Goal: Task Accomplishment & Management: Manage account settings

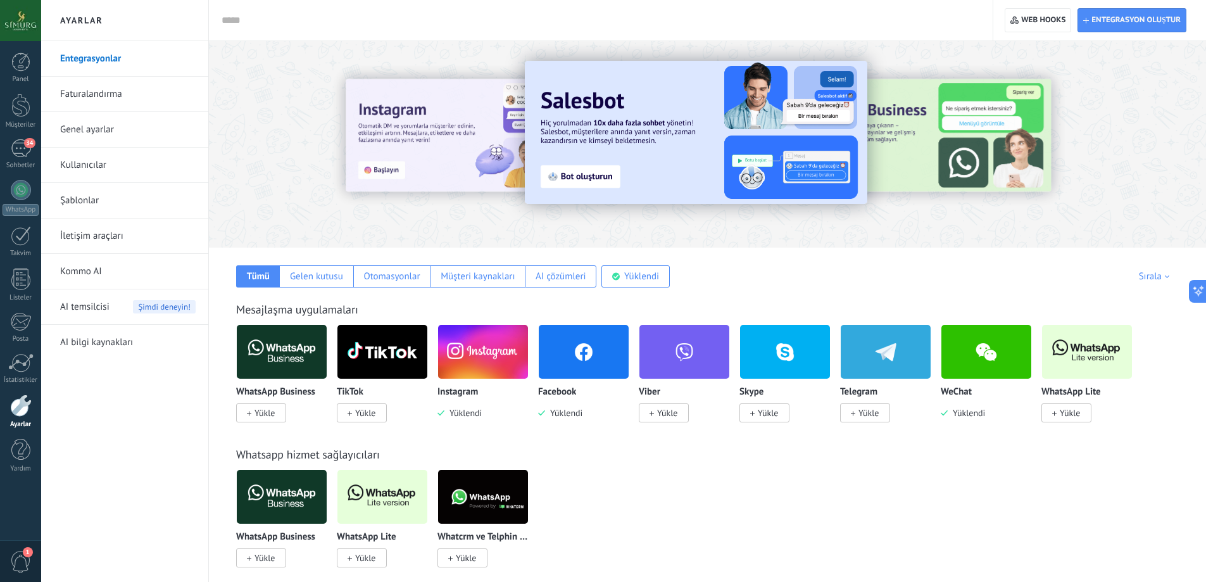
scroll to position [19, 0]
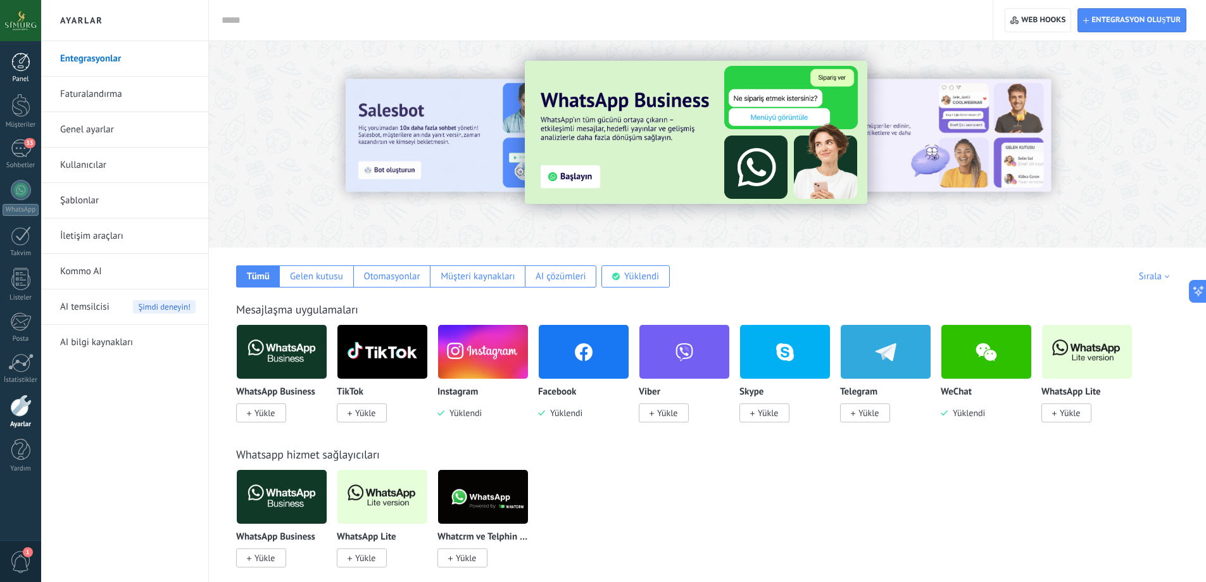
click at [21, 53] on div at bounding box center [20, 62] width 19 height 19
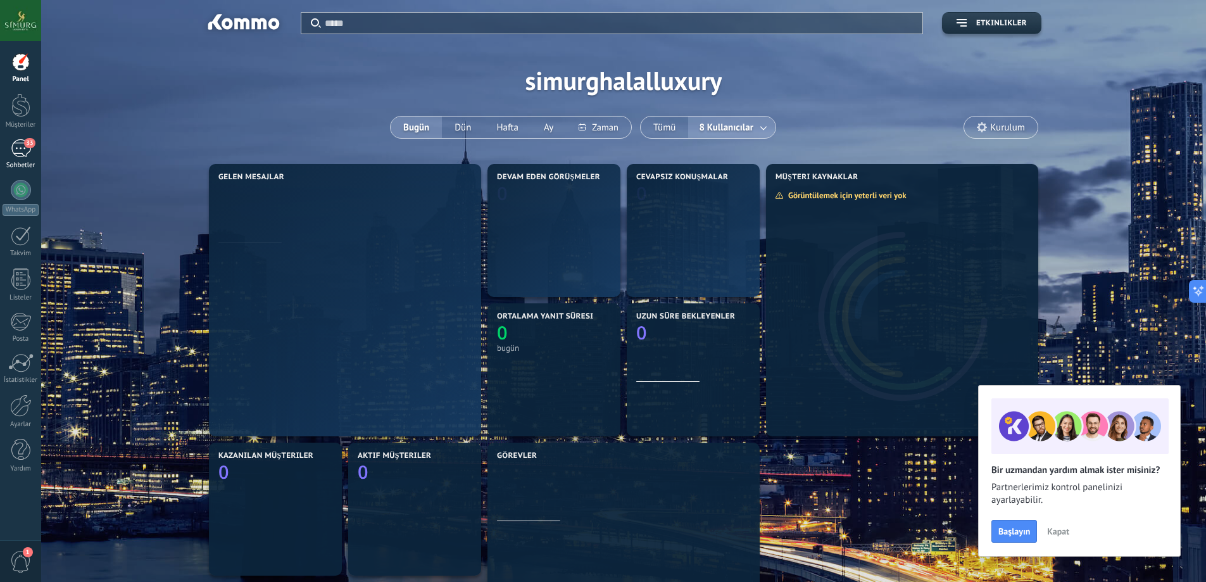
click at [30, 151] on div "33" at bounding box center [21, 148] width 20 height 18
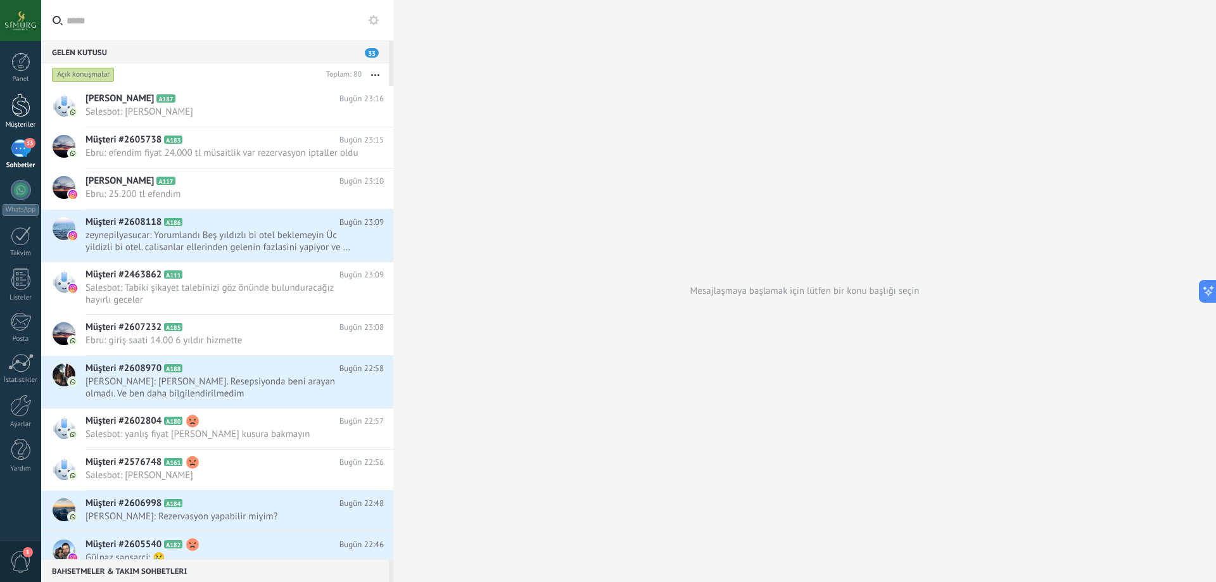
click at [18, 95] on div at bounding box center [20, 105] width 19 height 23
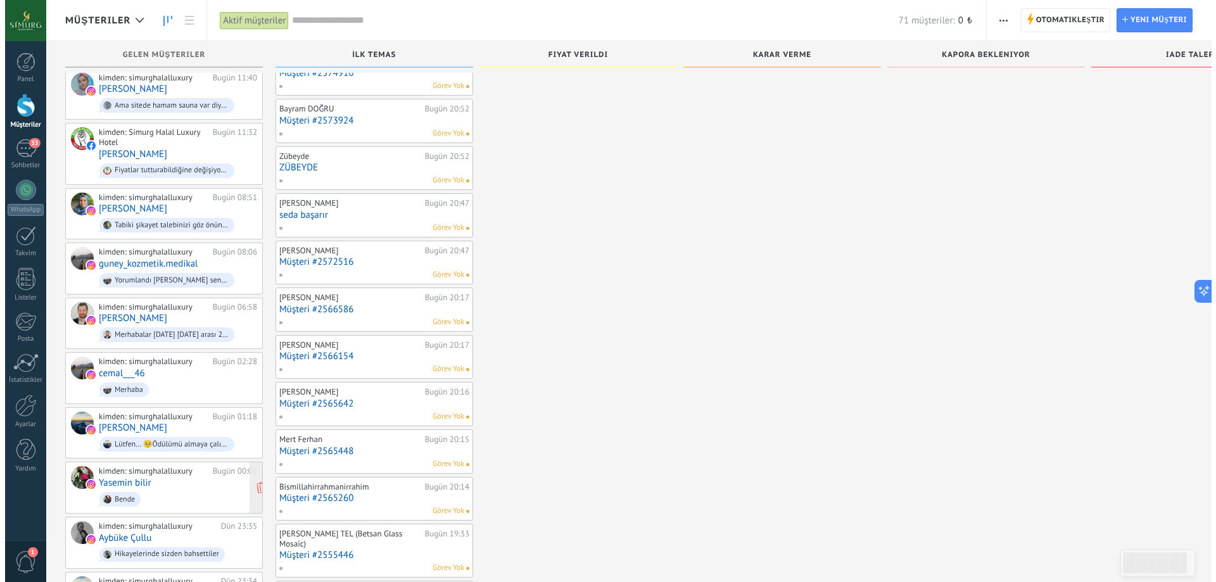
scroll to position [982, 0]
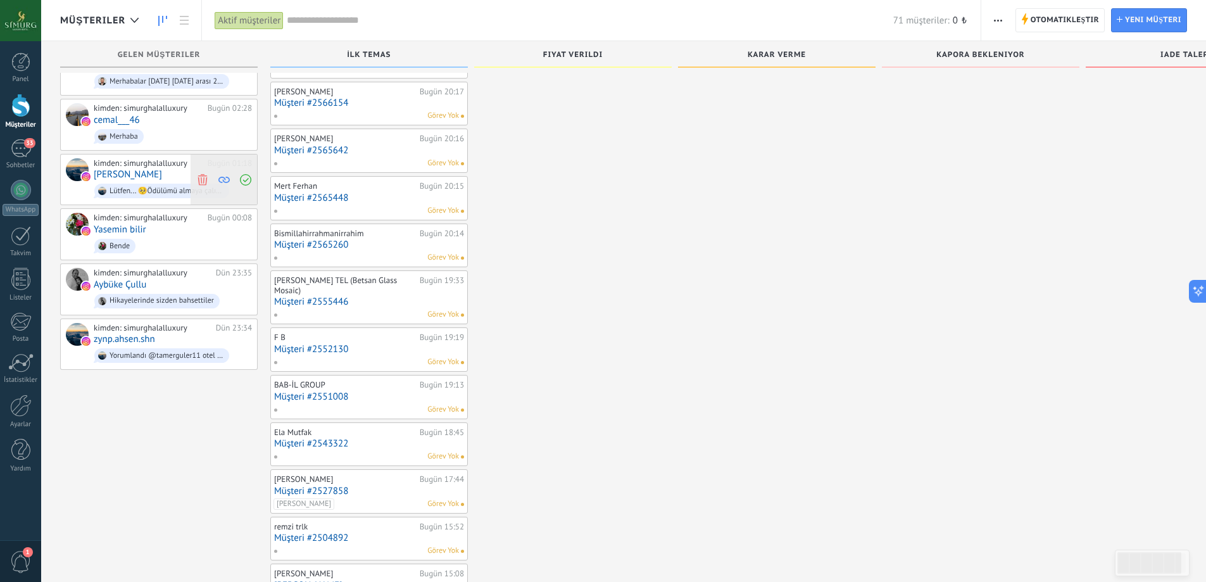
click at [197, 174] on icon at bounding box center [202, 179] width 11 height 11
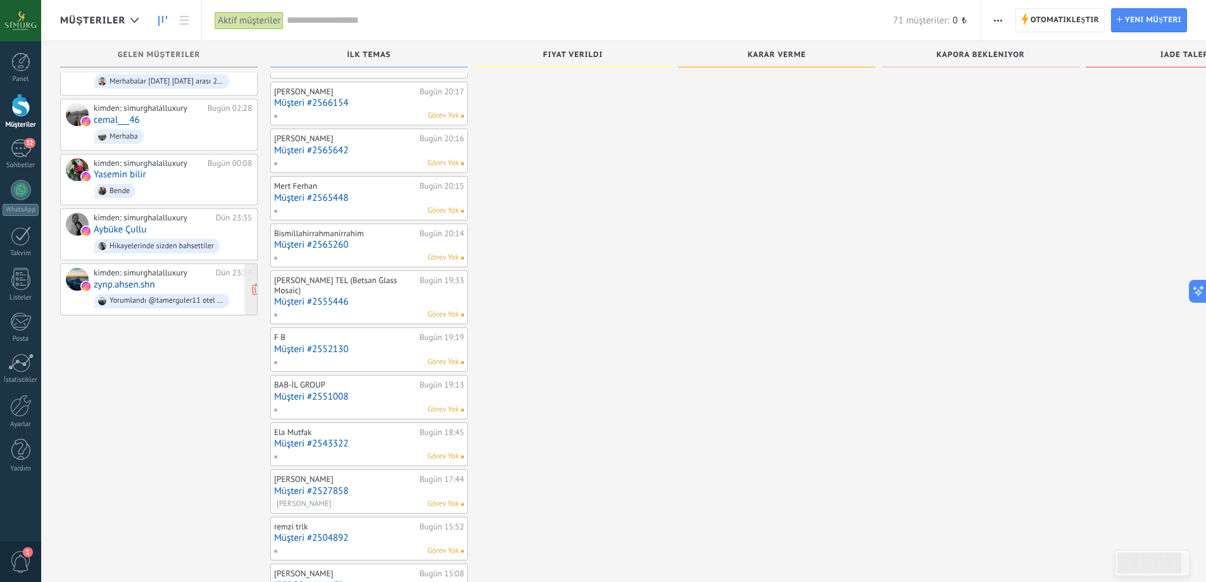
click at [164, 296] on div "Yorumlandı @tamerguler11 otel el değiştirmiş ve kayyum atanmış diye bir söylent…" at bounding box center [167, 300] width 114 height 9
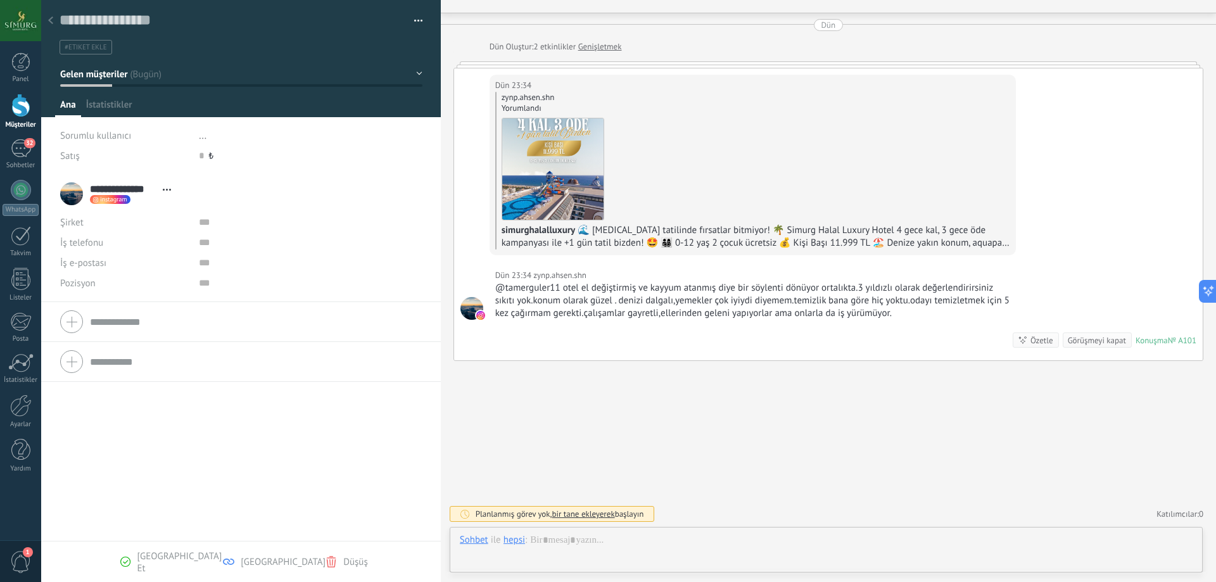
scroll to position [19, 0]
click at [54, 23] on div at bounding box center [51, 21] width 18 height 25
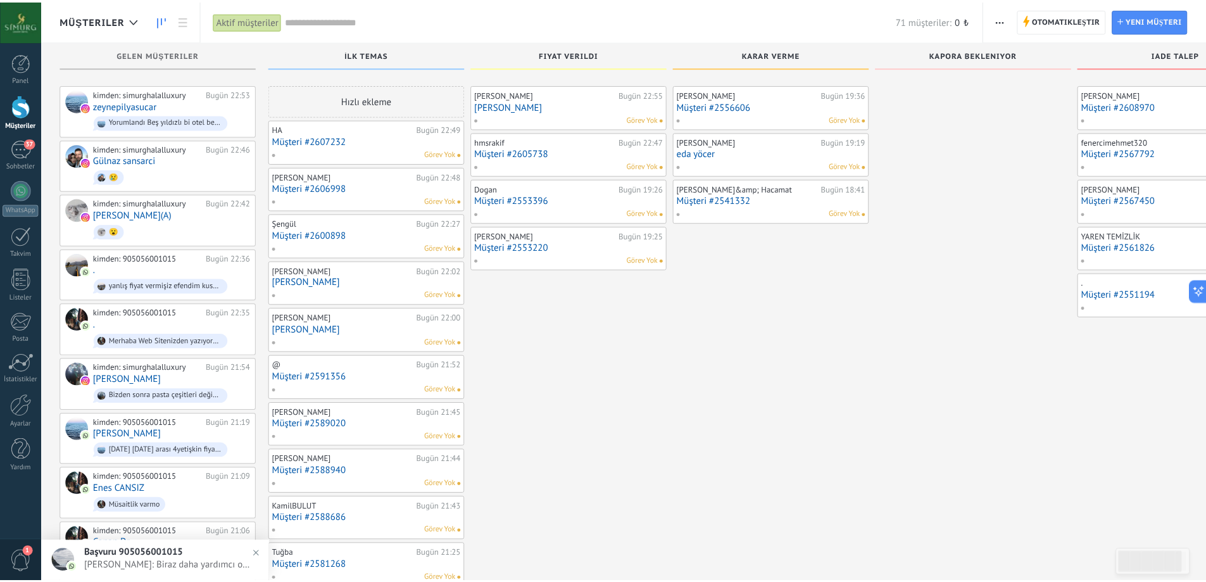
scroll to position [982, 0]
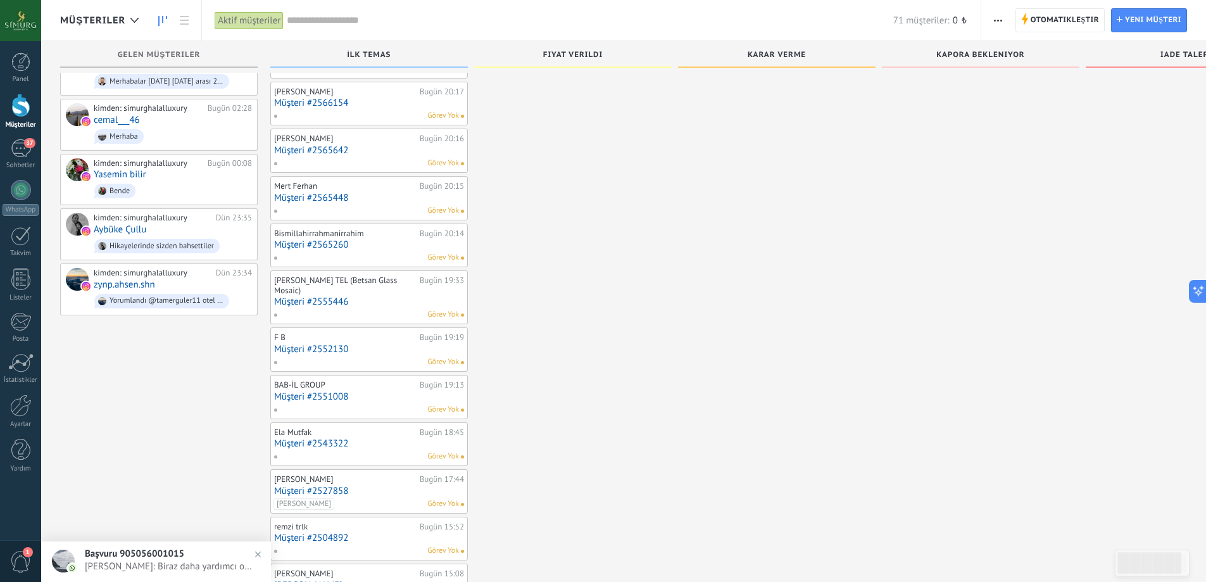
drag, startPoint x: 590, startPoint y: 272, endPoint x: 883, endPoint y: 273, distance: 292.6
drag, startPoint x: 130, startPoint y: 396, endPoint x: 243, endPoint y: 441, distance: 121.1
drag, startPoint x: 122, startPoint y: 391, endPoint x: 122, endPoint y: 547, distance: 155.2
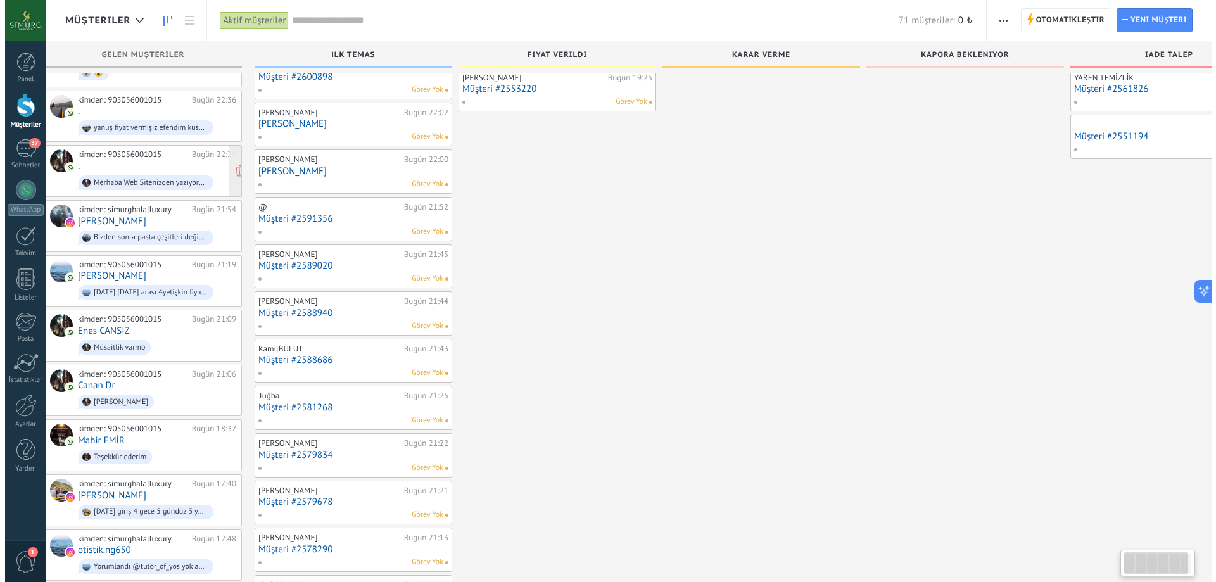
scroll to position [0, 0]
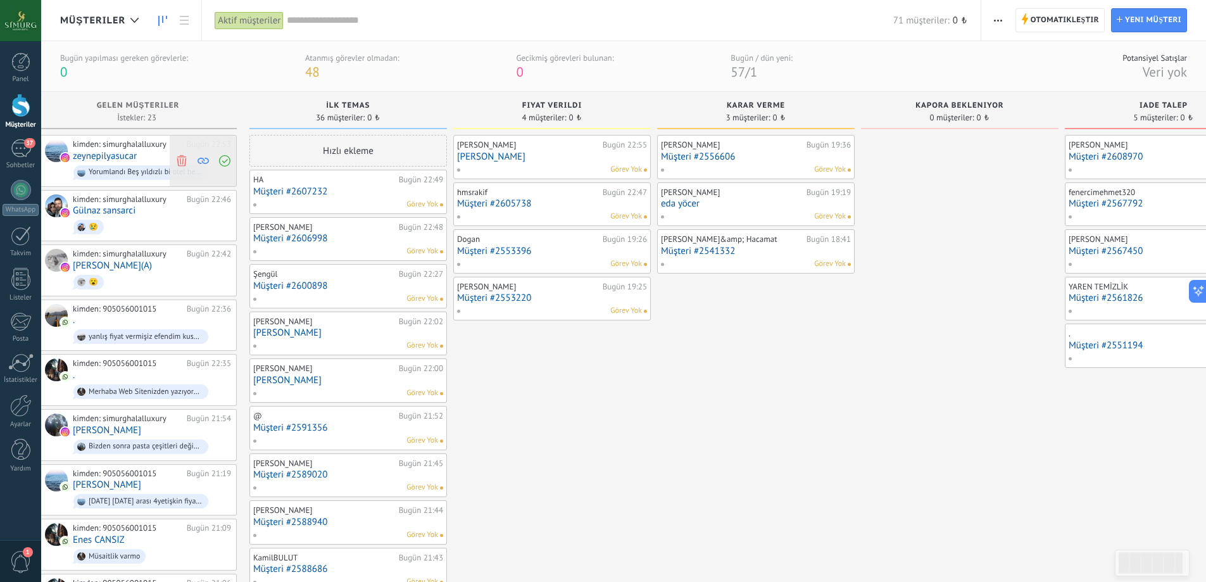
click at [180, 161] on use at bounding box center [181, 160] width 9 height 11
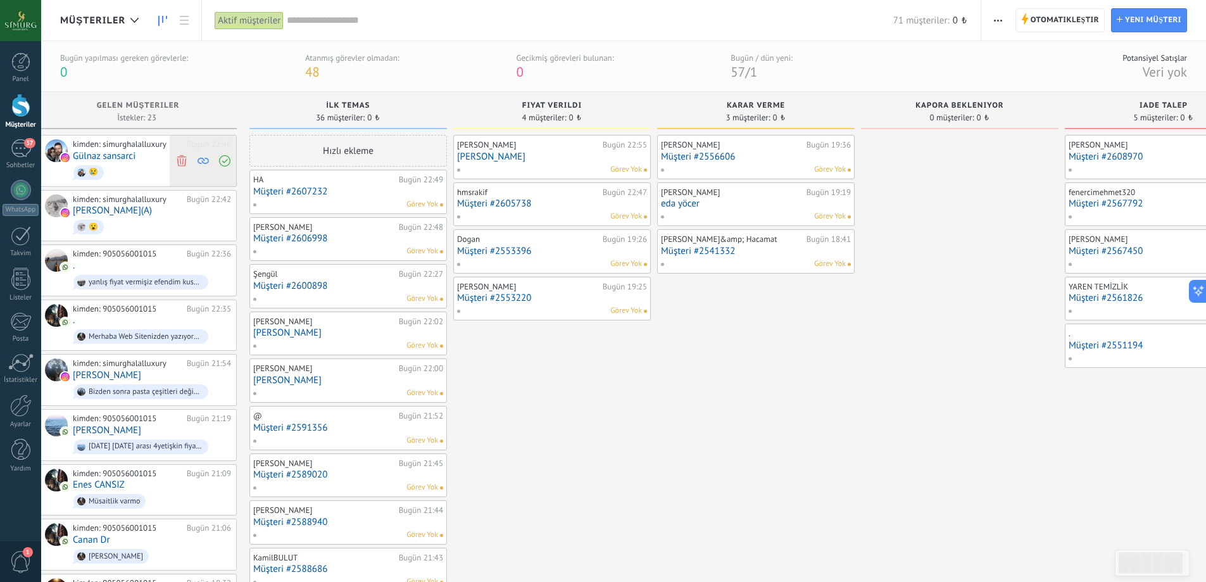
click at [181, 163] on icon at bounding box center [181, 160] width 11 height 11
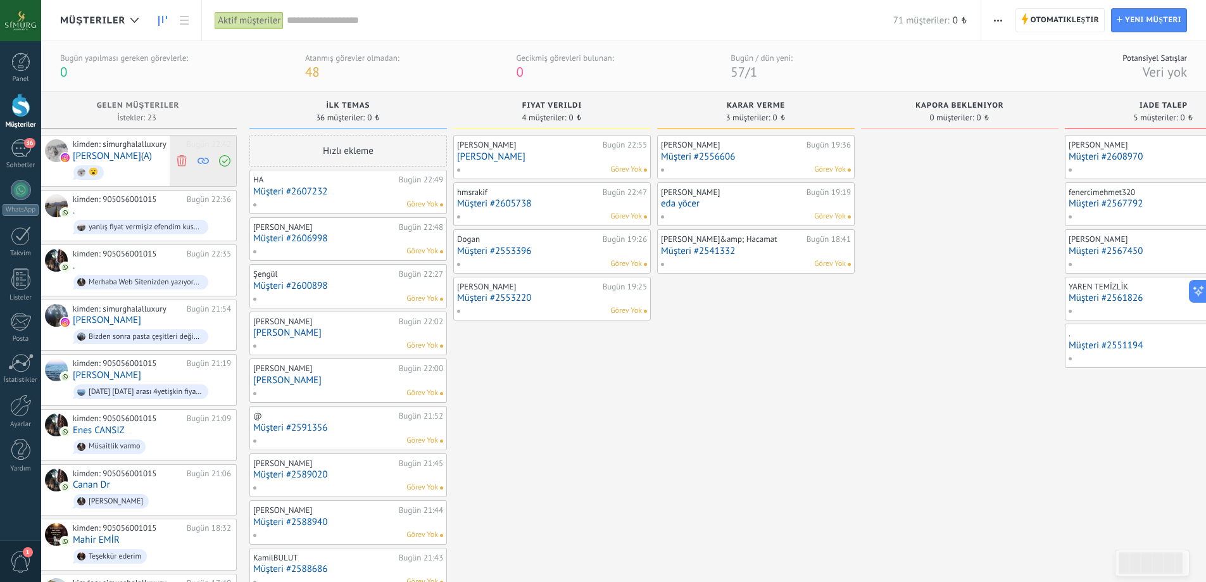
click at [183, 161] on use at bounding box center [181, 160] width 9 height 11
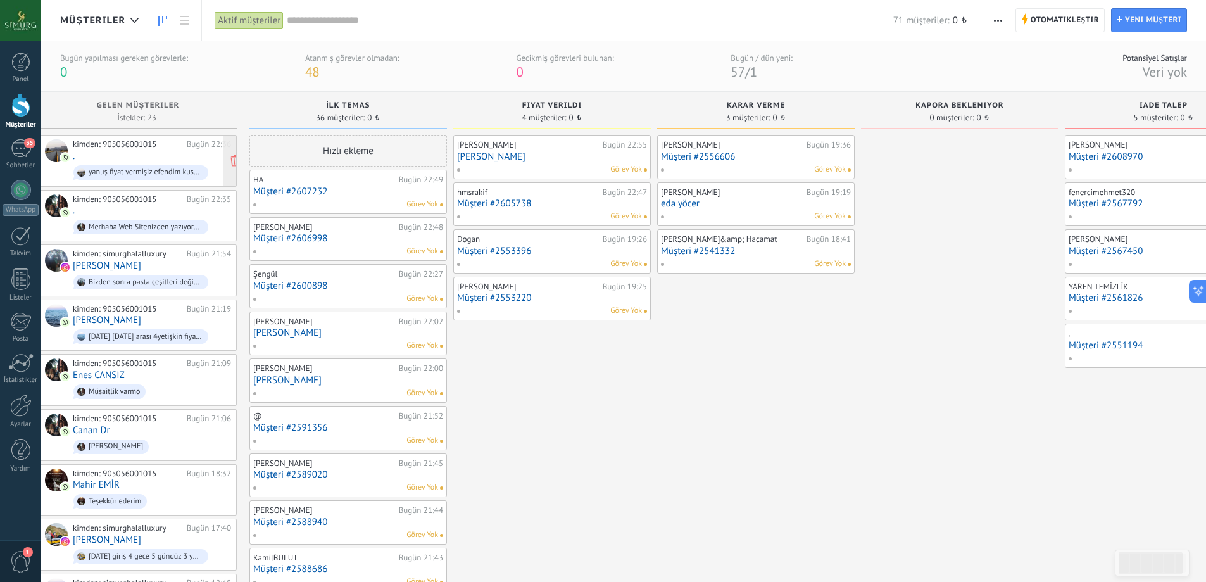
click at [172, 163] on span "yanlış fiyat vermişiz efendim kusura bakmayın" at bounding box center [152, 173] width 158 height 20
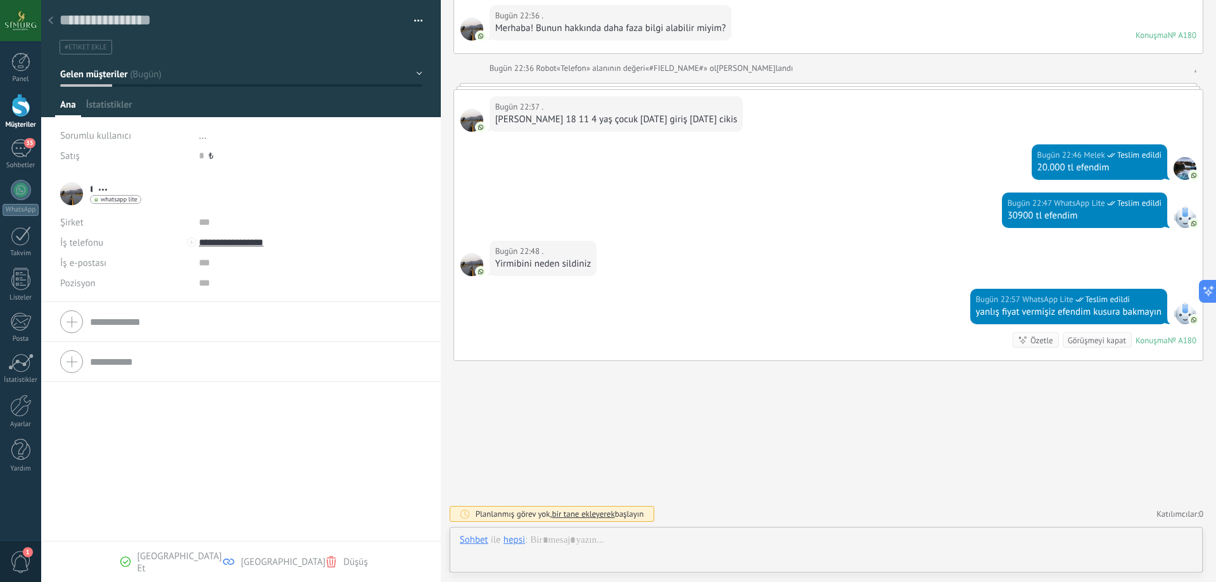
scroll to position [19, 0]
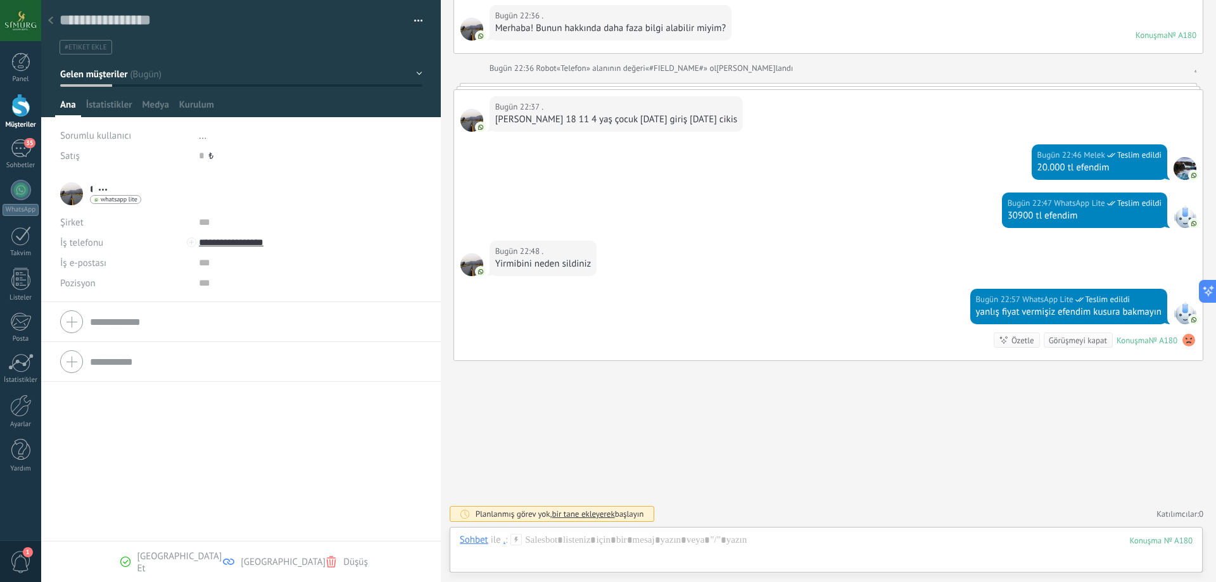
click at [186, 74] on button "Gelen müşteriler" at bounding box center [241, 74] width 362 height 23
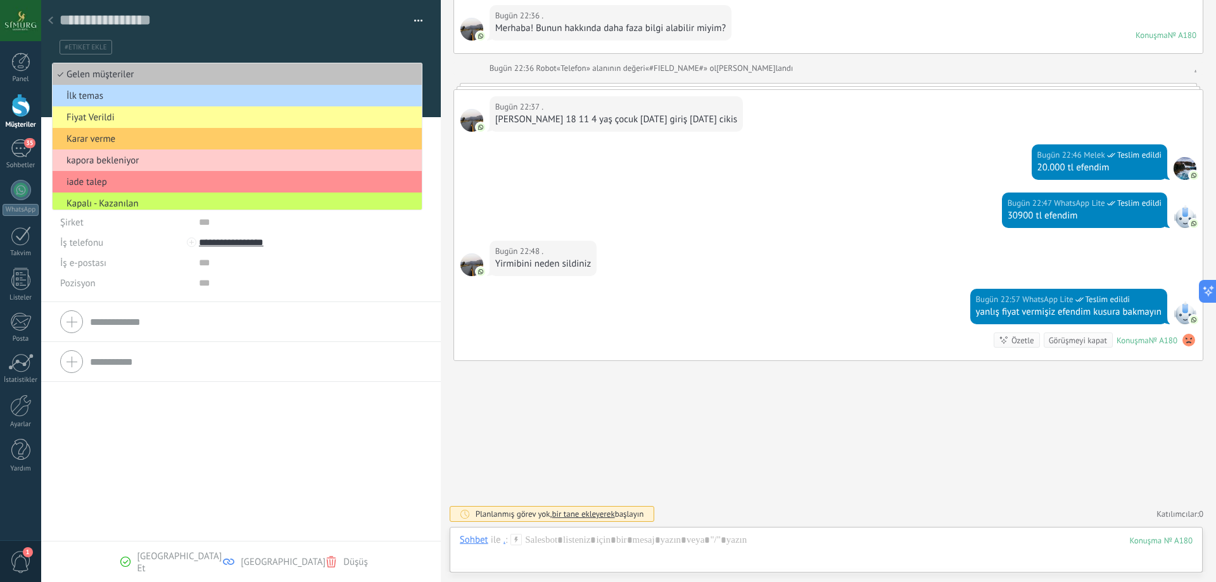
click at [130, 95] on span "İlk temas" at bounding box center [235, 96] width 365 height 12
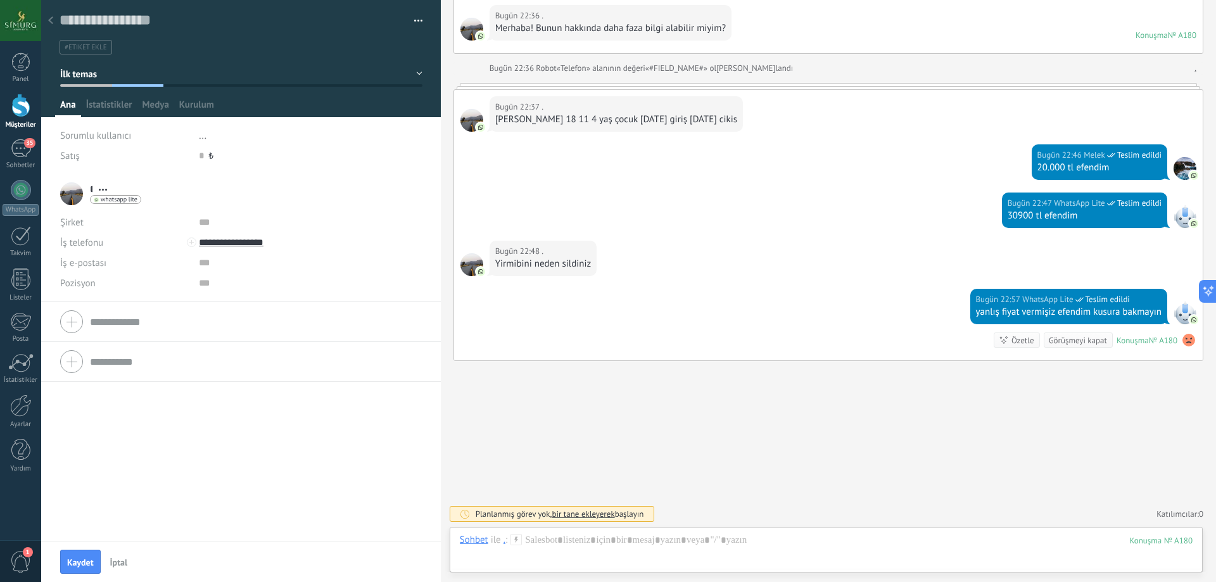
click at [199, 136] on span "..." at bounding box center [203, 136] width 8 height 12
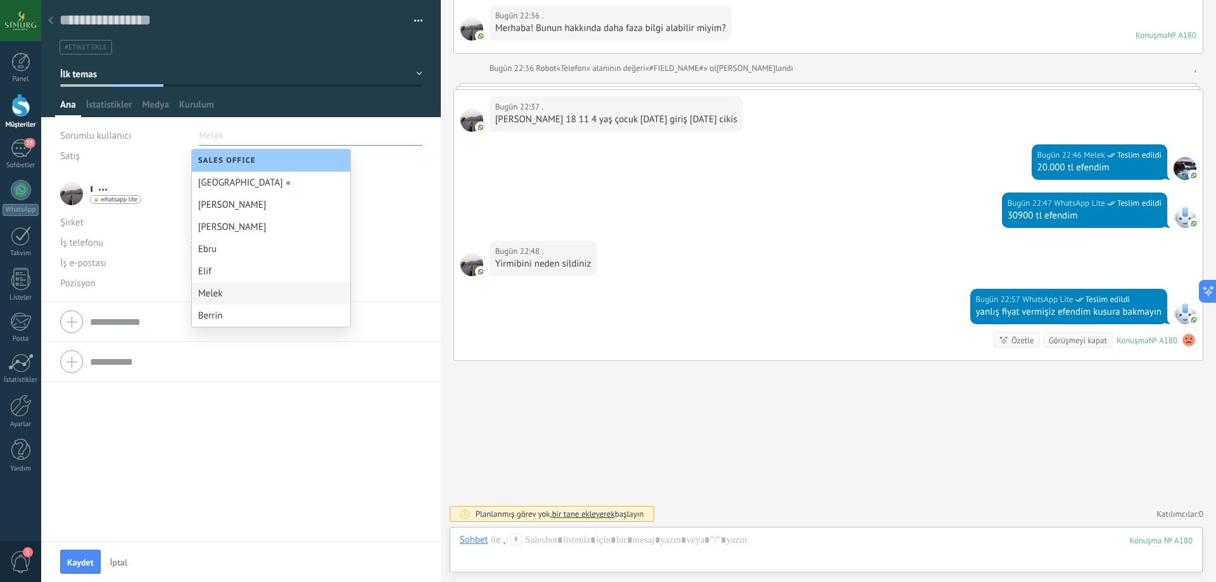
click at [242, 302] on div "Melek" at bounding box center [271, 293] width 158 height 22
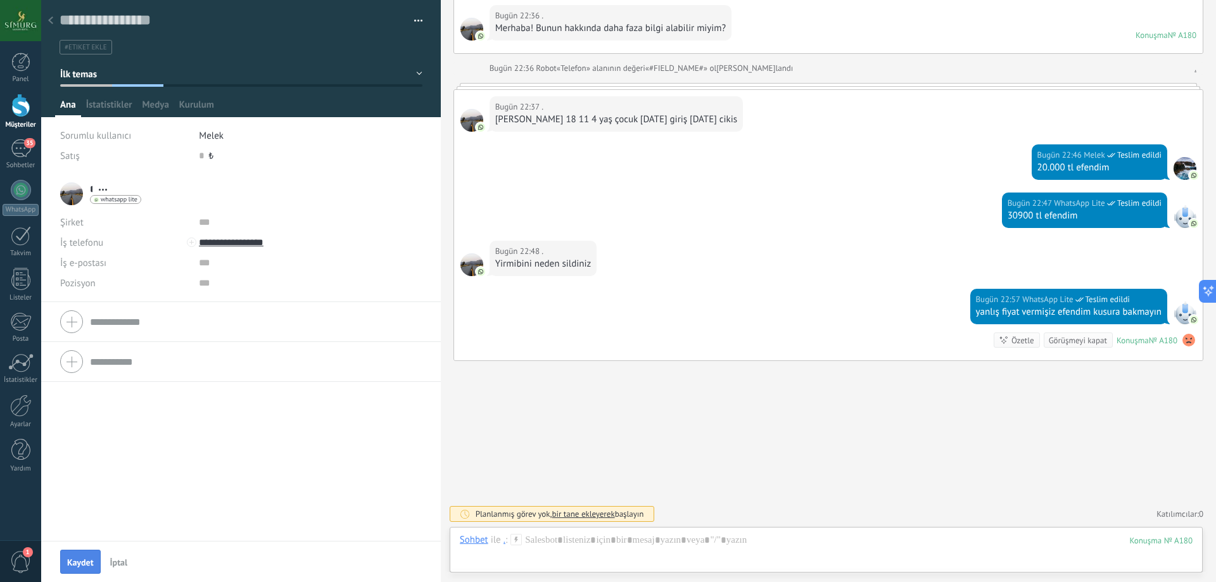
click at [69, 558] on span "Kaydet" at bounding box center [80, 562] width 27 height 9
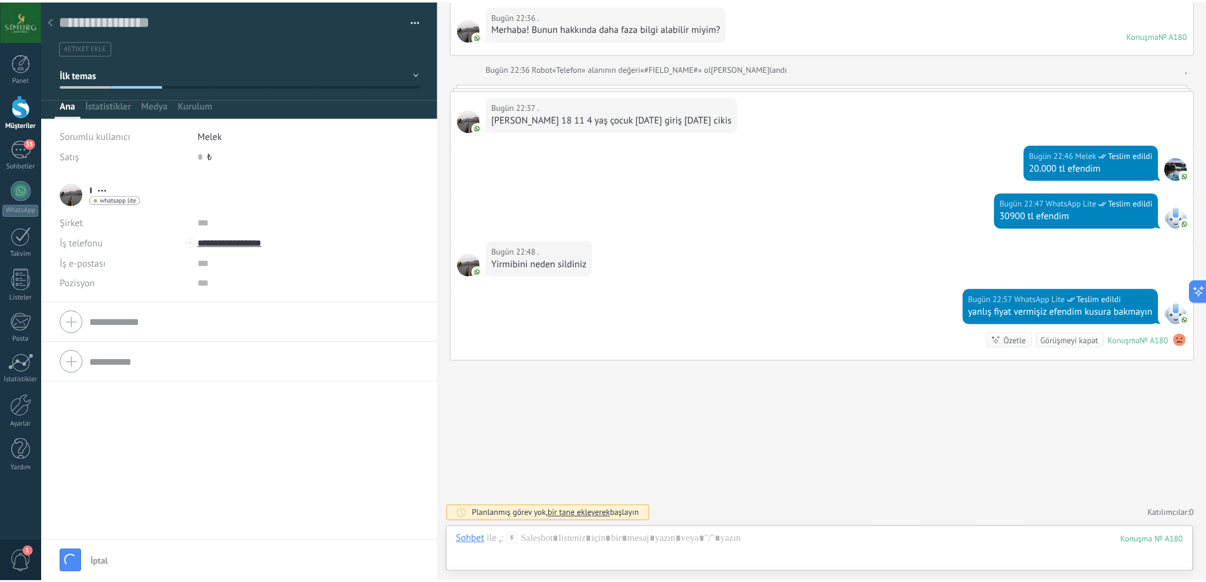
scroll to position [153, 0]
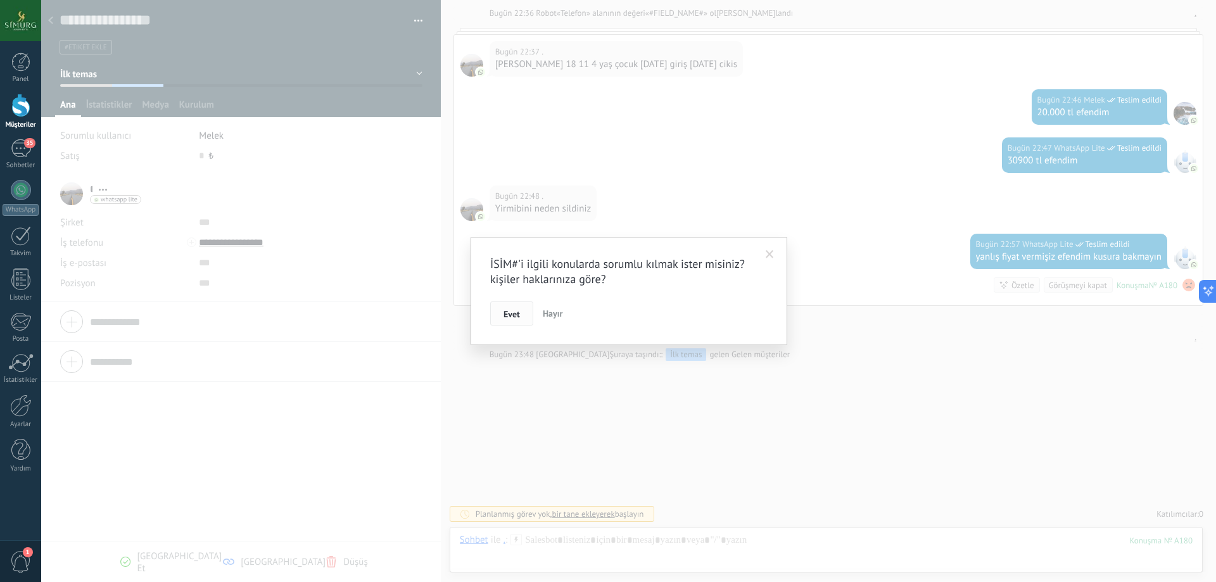
click at [514, 311] on span "Evet" at bounding box center [511, 314] width 16 height 9
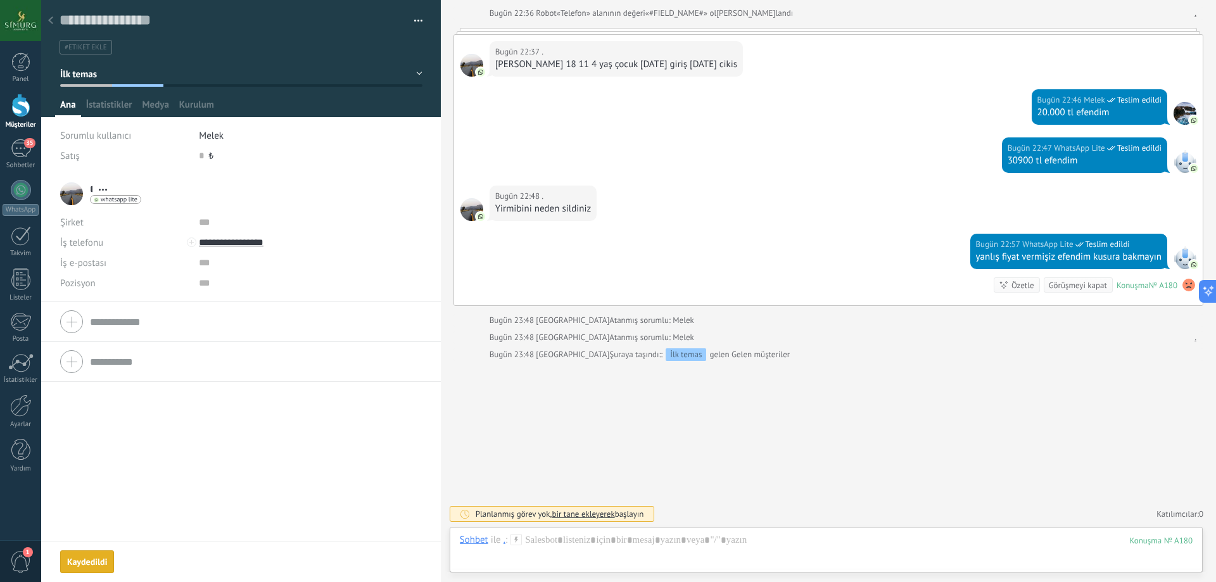
click at [46, 16] on div at bounding box center [51, 21] width 18 height 25
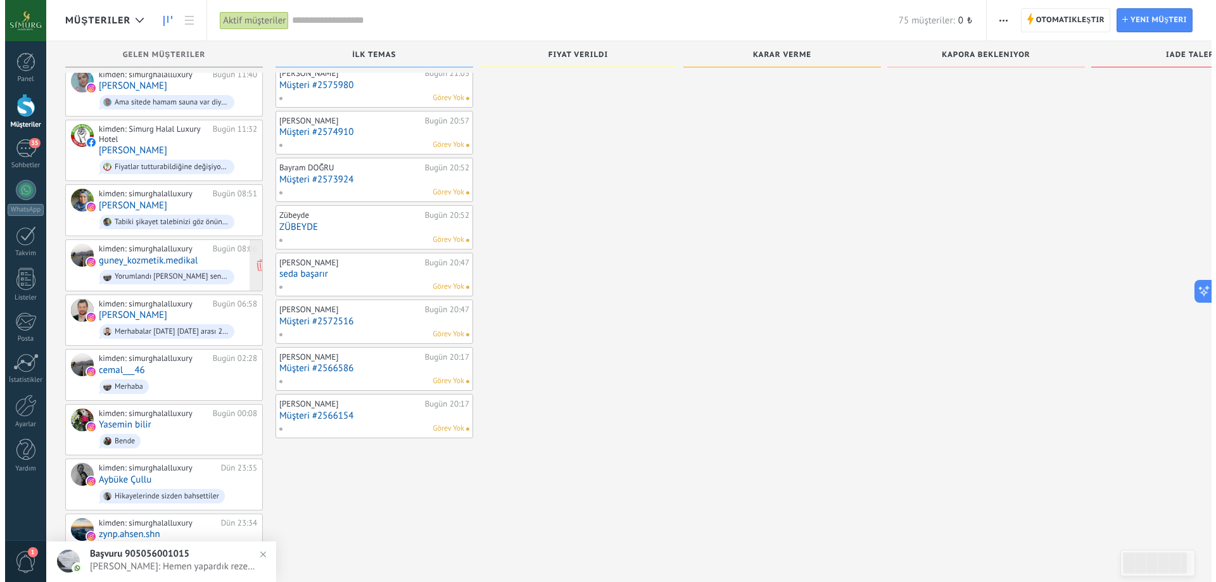
scroll to position [624, 0]
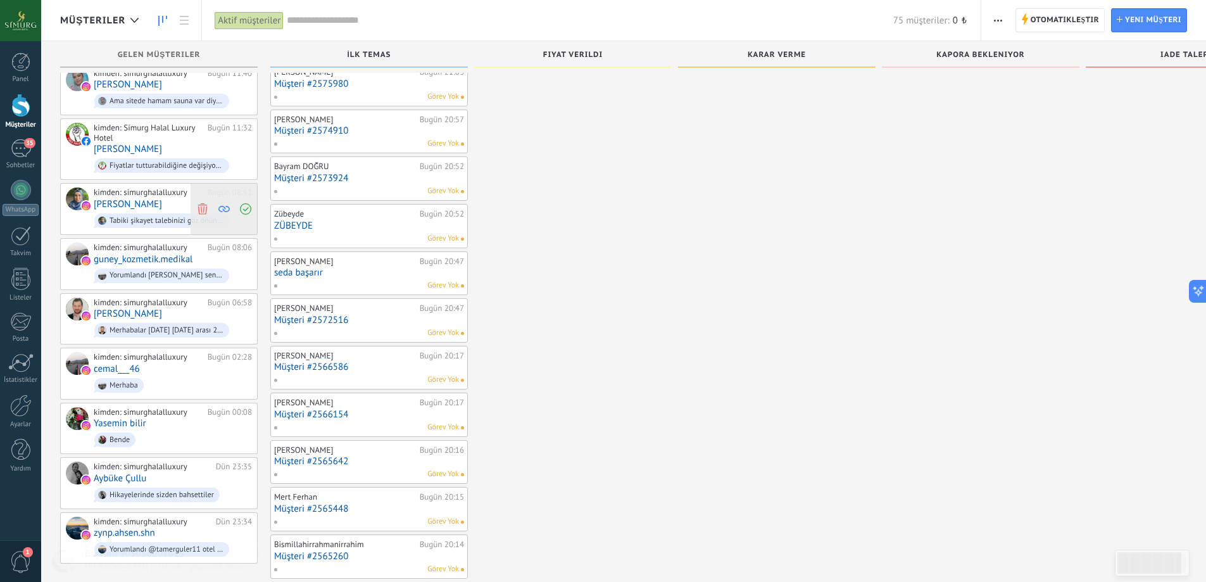
click at [203, 203] on icon at bounding box center [202, 208] width 11 height 11
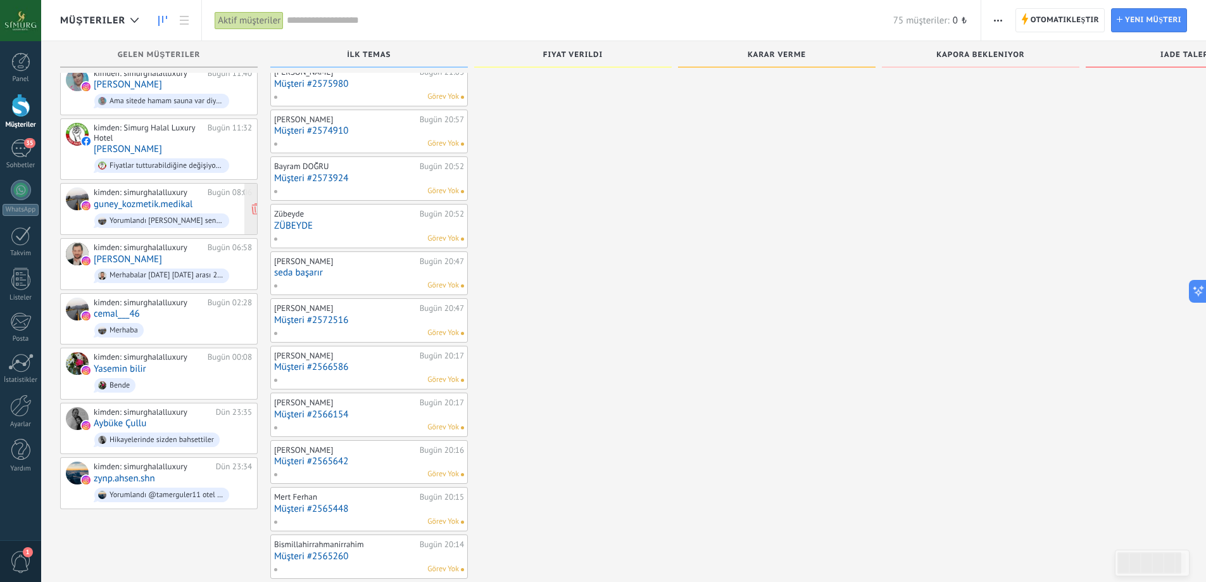
click at [174, 199] on link "guney_kozmetik.medikal" at bounding box center [143, 204] width 99 height 11
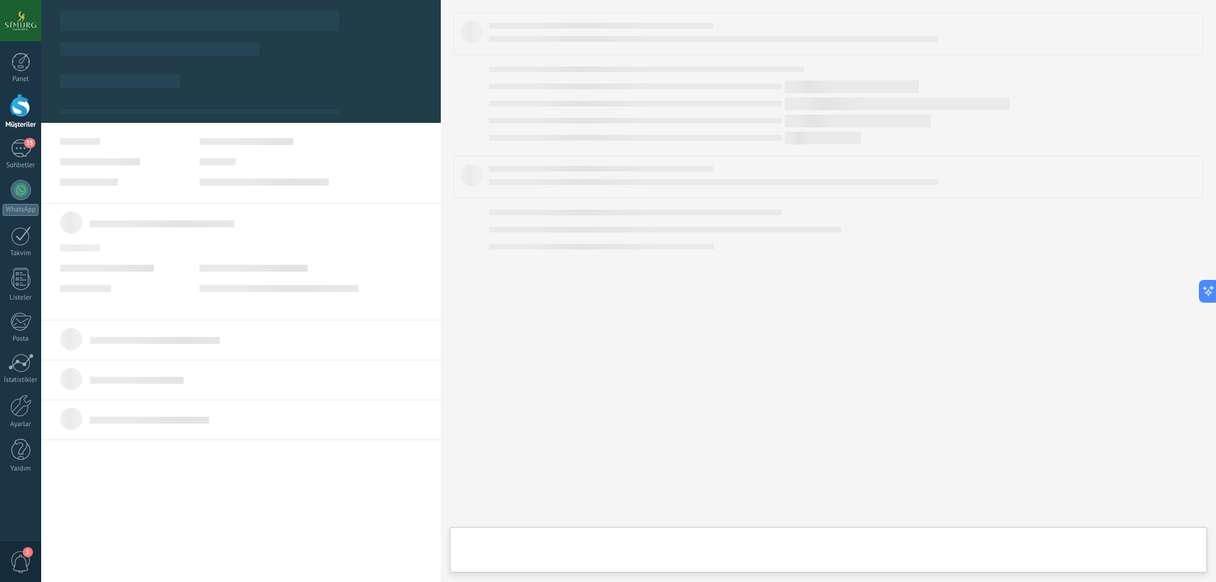
type textarea "**********"
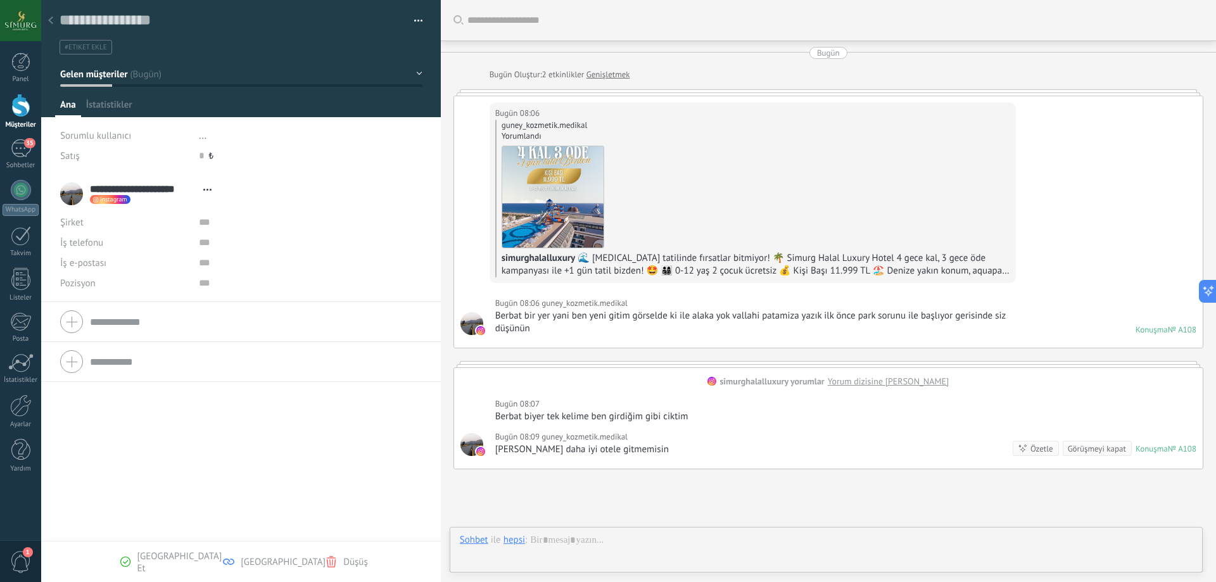
scroll to position [108, 0]
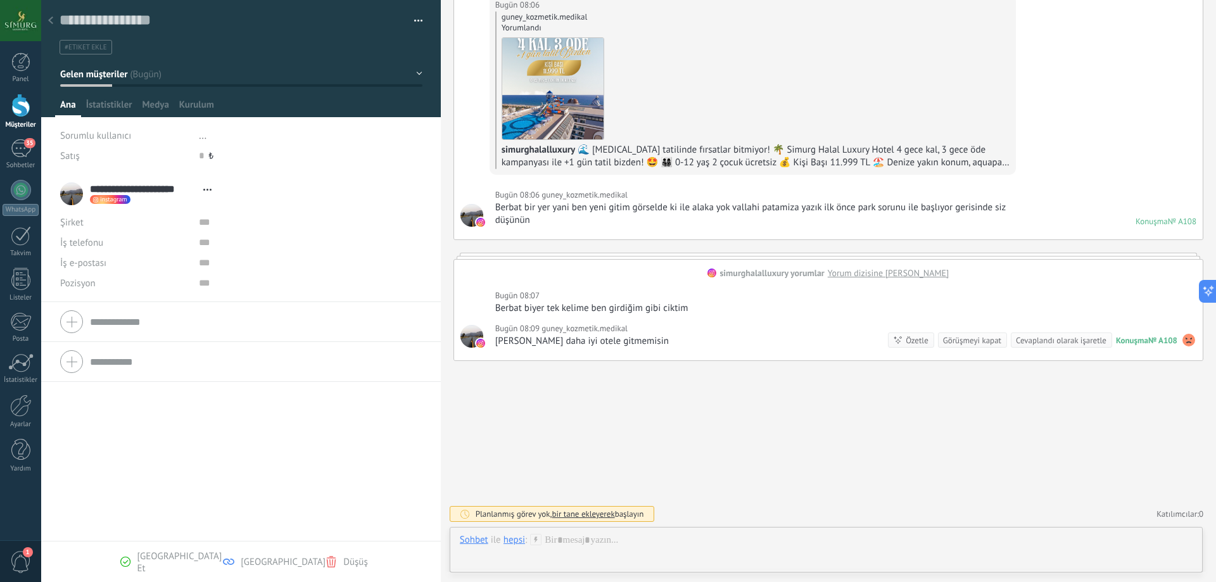
click at [49, 19] on icon at bounding box center [50, 20] width 5 height 8
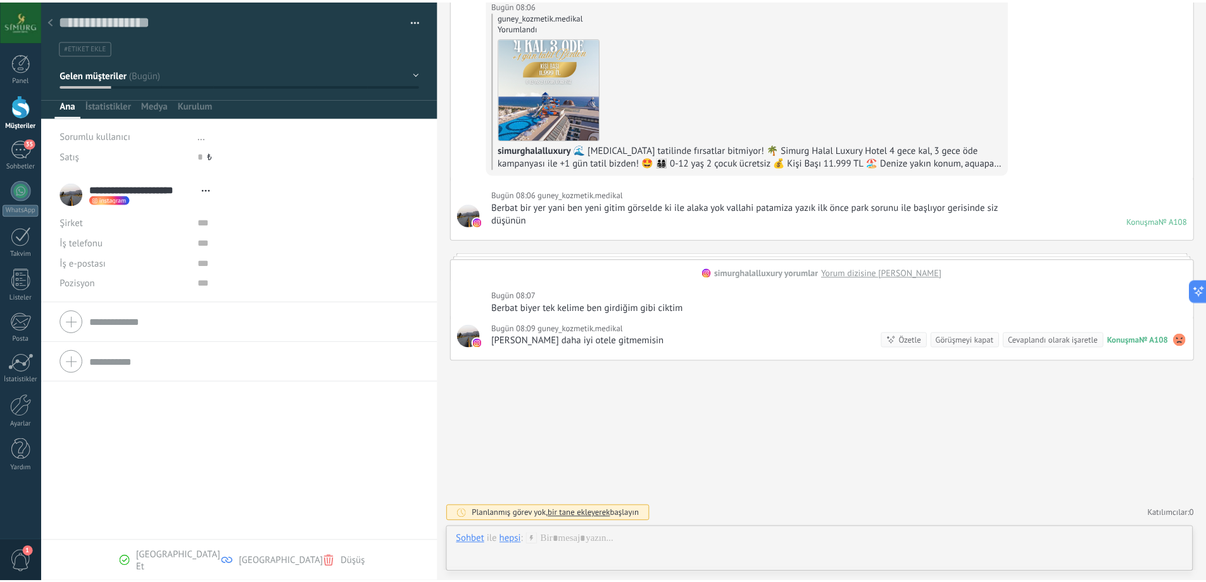
scroll to position [624, 0]
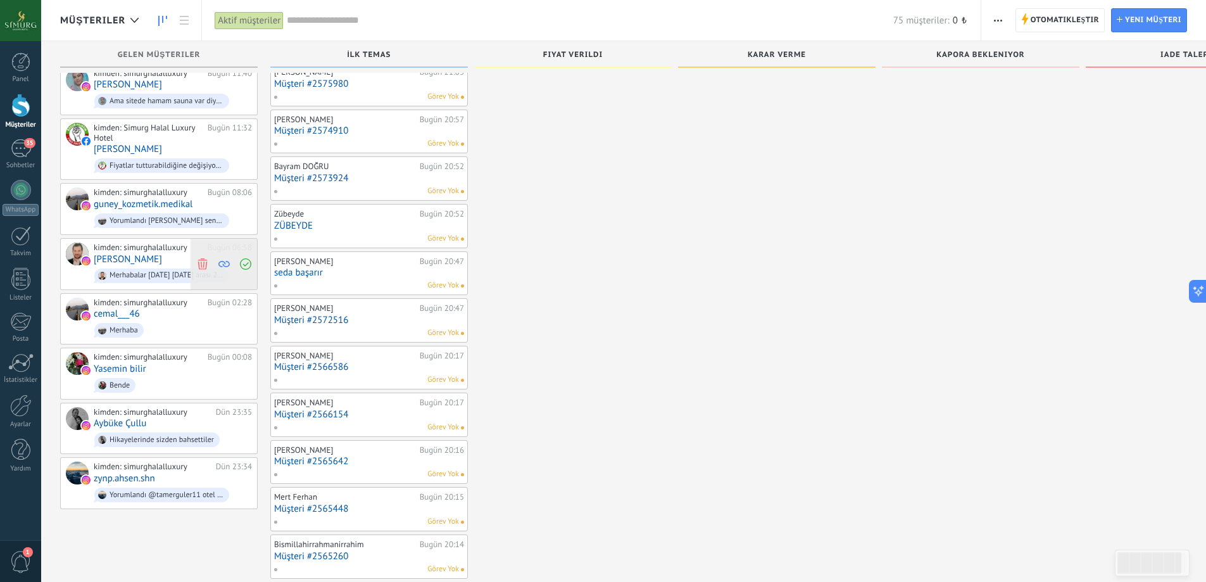
click at [199, 258] on icon at bounding box center [202, 263] width 11 height 11
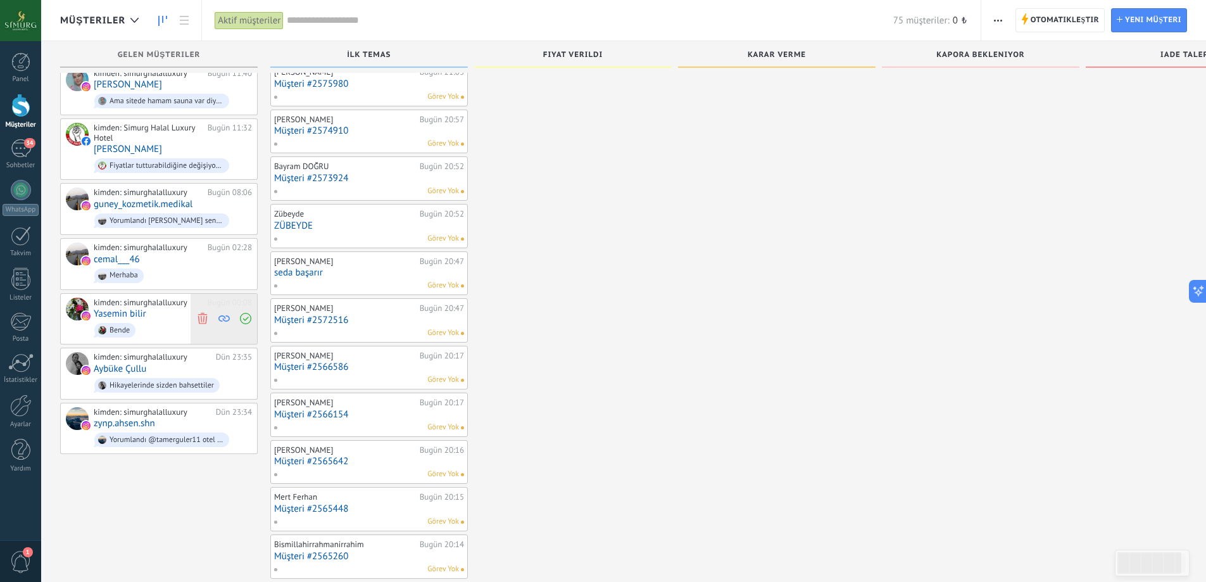
click at [203, 313] on icon at bounding box center [202, 318] width 11 height 11
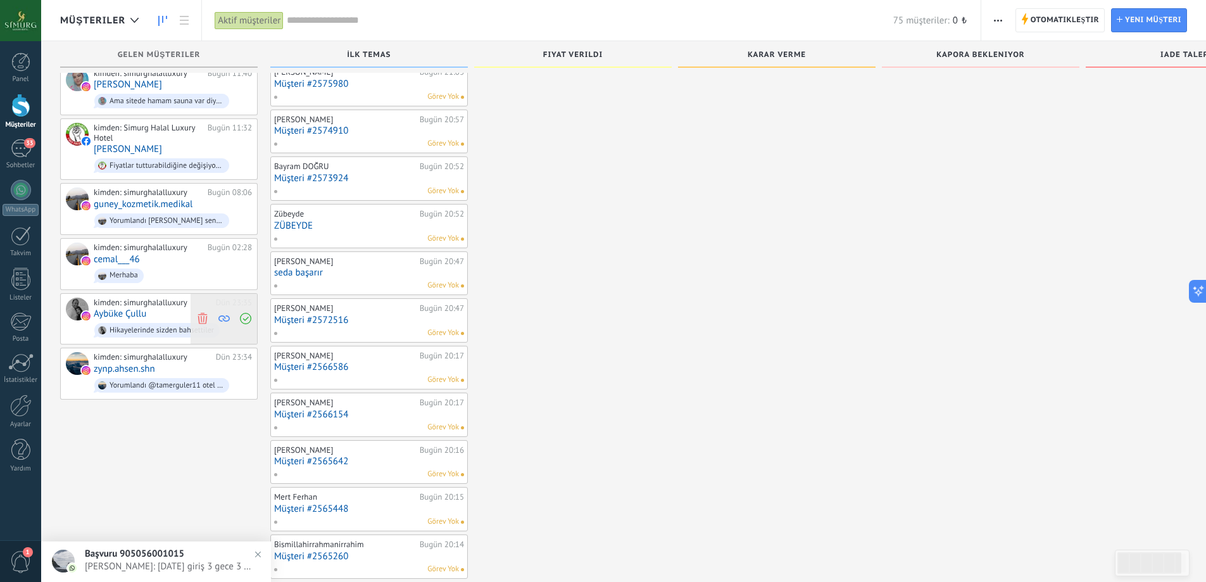
click at [198, 313] on use at bounding box center [202, 318] width 9 height 11
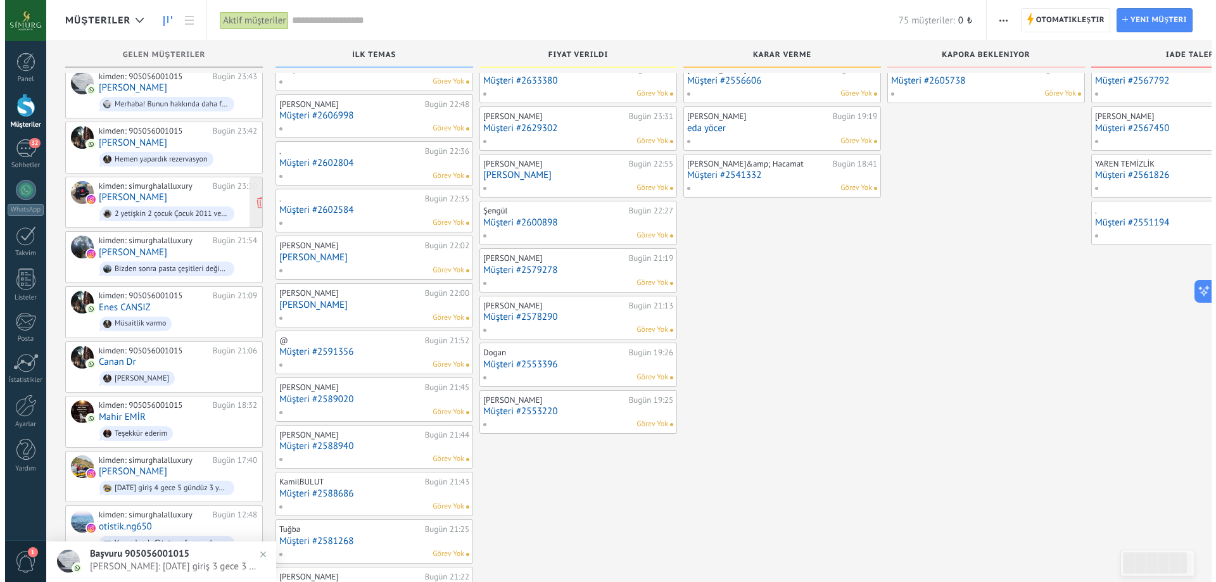
scroll to position [0, 0]
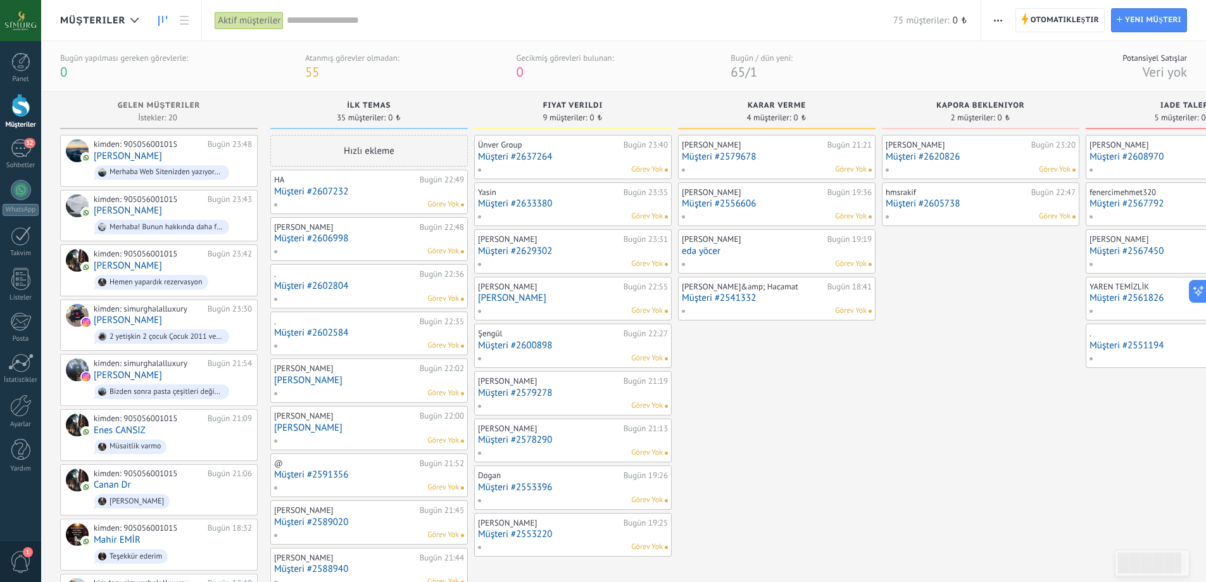
click at [24, 391] on div "Panel Müşteriler 32 Sohbetler WhatsApp Satışlar" at bounding box center [20, 269] width 41 height 433
click at [15, 412] on div at bounding box center [21, 406] width 22 height 22
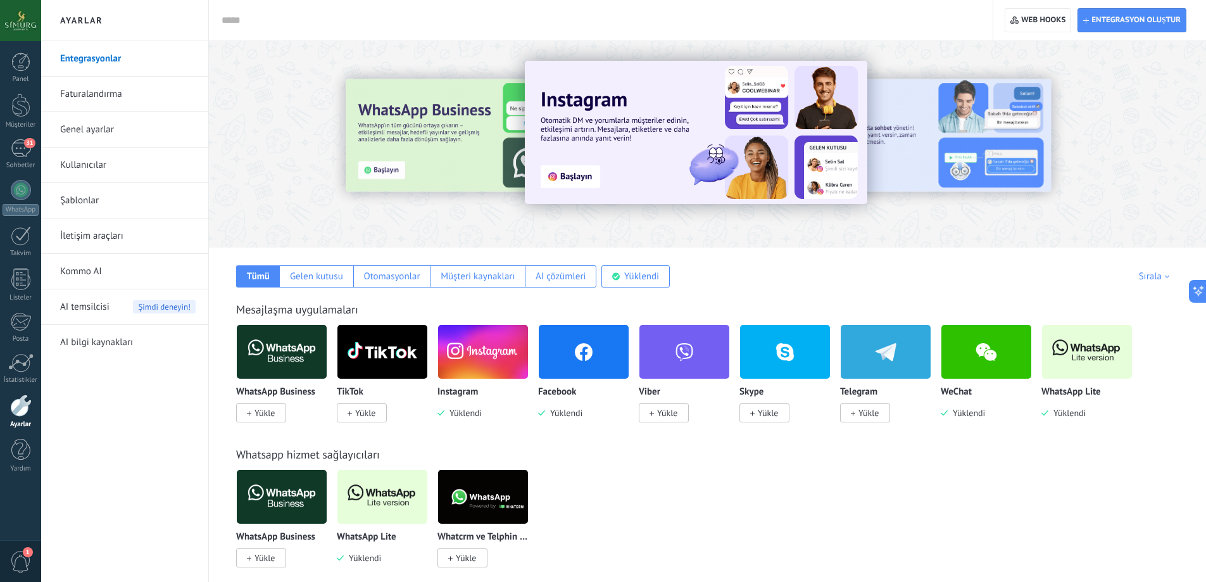
click at [279, 22] on input "text" at bounding box center [599, 20] width 754 height 13
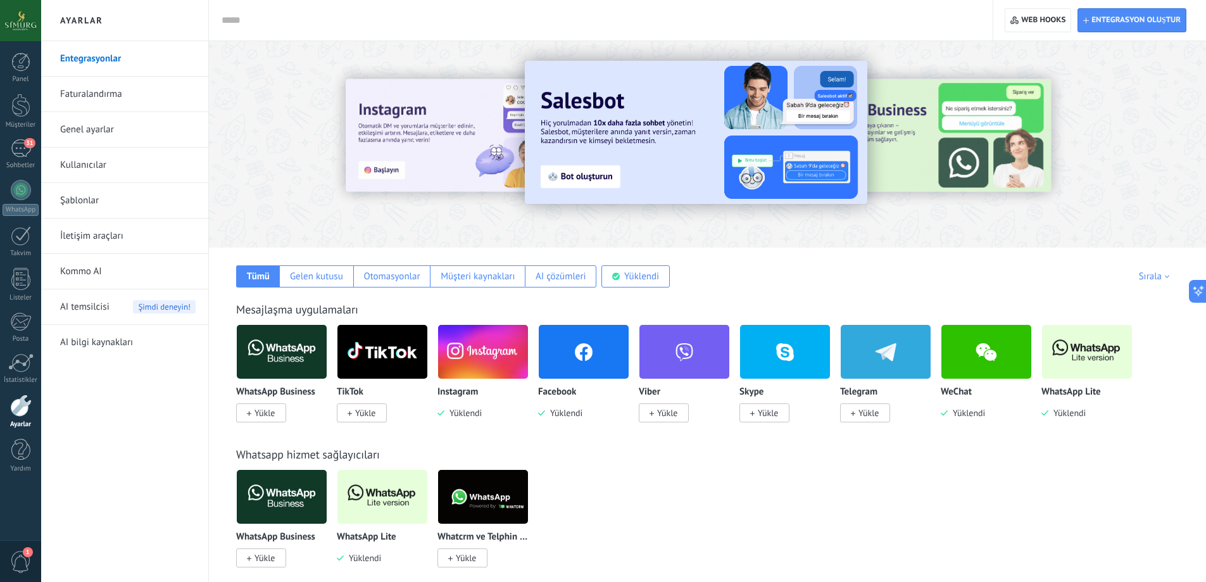
click at [104, 160] on link "Kullanıcılar" at bounding box center [128, 165] width 136 height 35
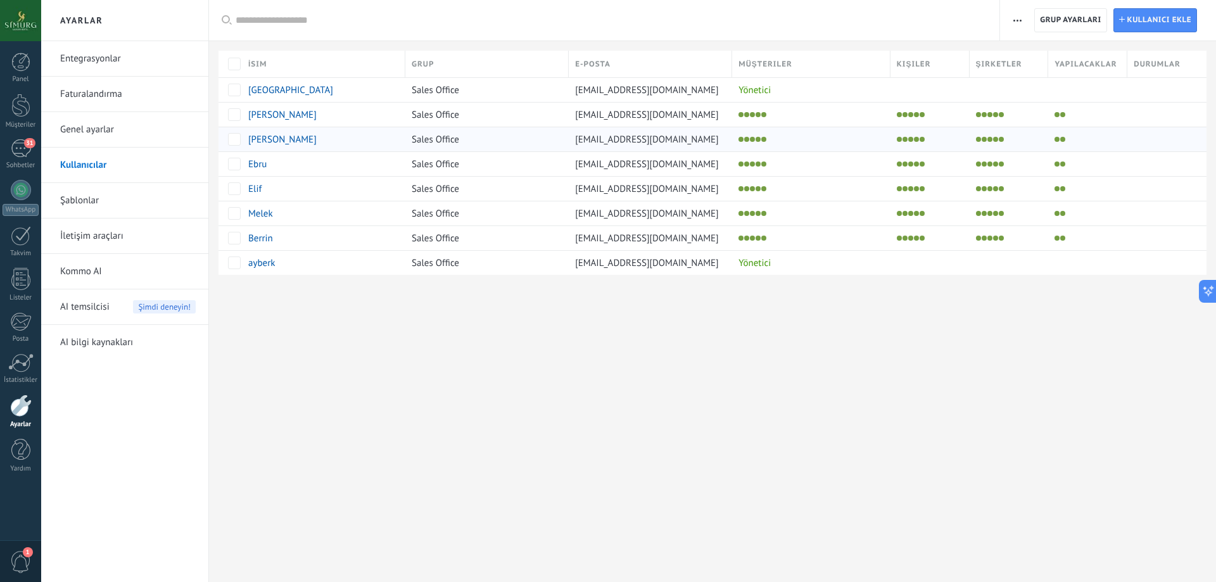
drag, startPoint x: 576, startPoint y: 140, endPoint x: 720, endPoint y: 142, distance: 144.4
click at [719, 142] on span "[EMAIL_ADDRESS][DOMAIN_NAME]" at bounding box center [647, 140] width 144 height 12
copy span "[EMAIL_ADDRESS][DOMAIN_NAME]"
click at [1089, 417] on div "Ayarlar Entegrasyonlar Faturalandırma Genel ayarlar Kullanıcılar Şablonlar İlet…" at bounding box center [628, 291] width 1175 height 582
click at [270, 139] on span "[PERSON_NAME]" at bounding box center [282, 140] width 68 height 12
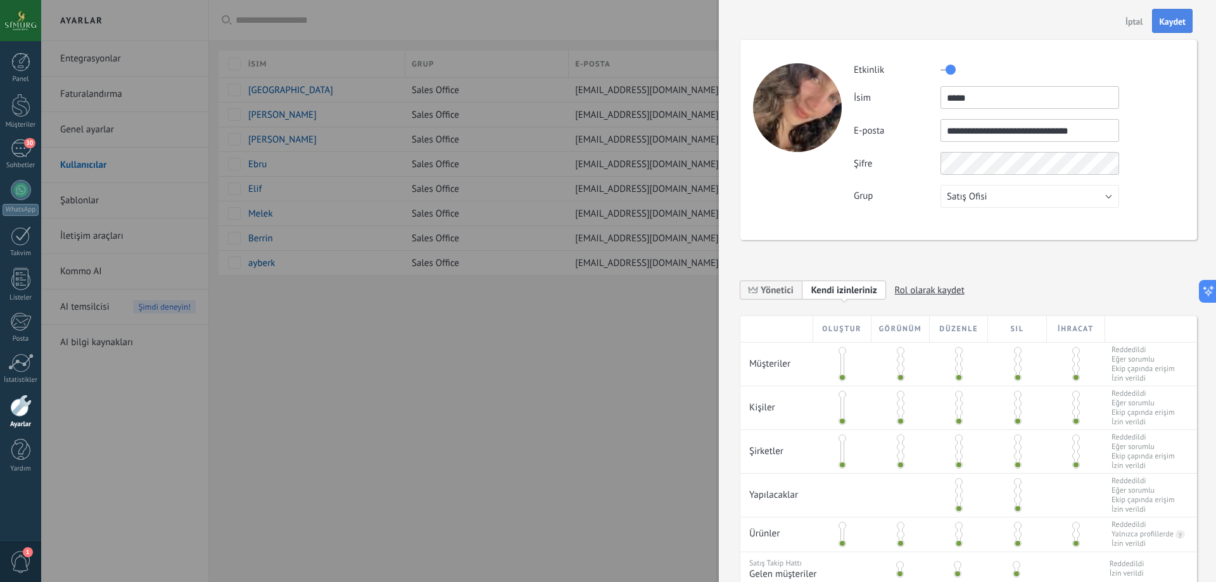
click at [1179, 17] on span "Kaydet" at bounding box center [1172, 21] width 27 height 9
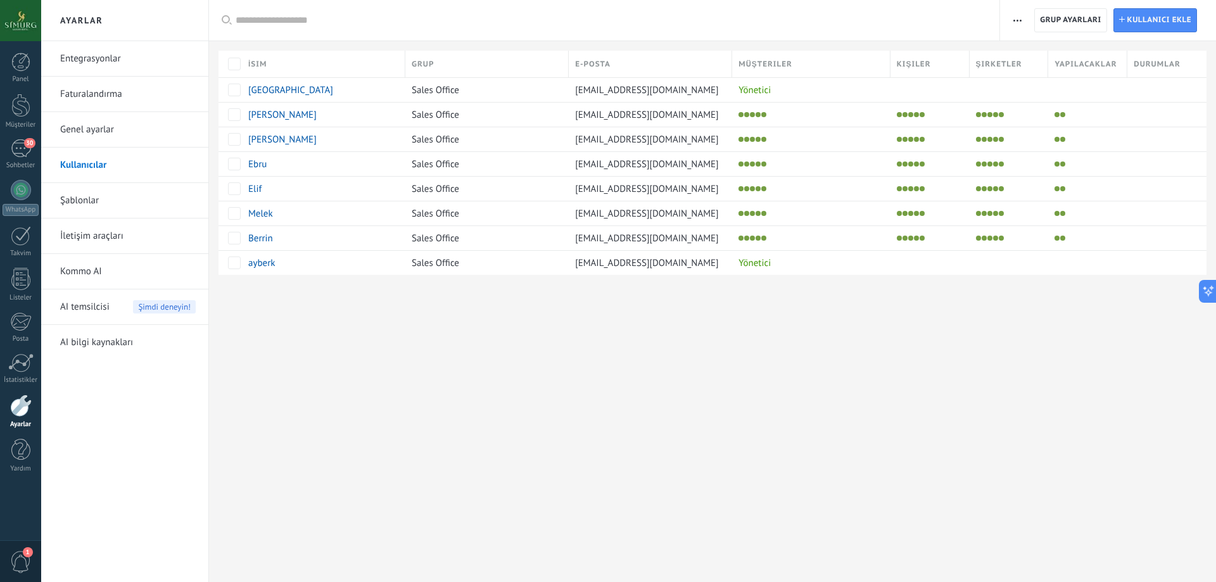
click at [469, 358] on div "Ayarlar Entegrasyonlar Faturalandırma Genel ayarlar Kullanıcılar Şablonlar İlet…" at bounding box center [628, 291] width 1175 height 582
